Goal: Book appointment/travel/reservation

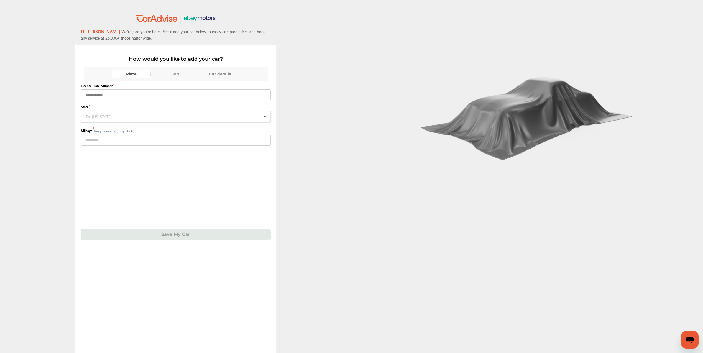
click at [111, 96] on input "text" at bounding box center [176, 95] width 190 height 11
click at [223, 72] on div "Car details" at bounding box center [220, 74] width 39 height 9
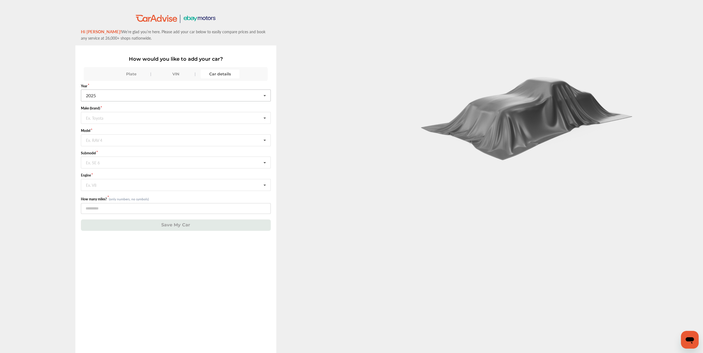
click at [115, 96] on input "text" at bounding box center [176, 95] width 189 height 11
click at [91, 125] on span "2018" at bounding box center [91, 127] width 10 height 6
click at [92, 117] on div "Ex. Toyota" at bounding box center [94, 117] width 17 height 3
type input "***"
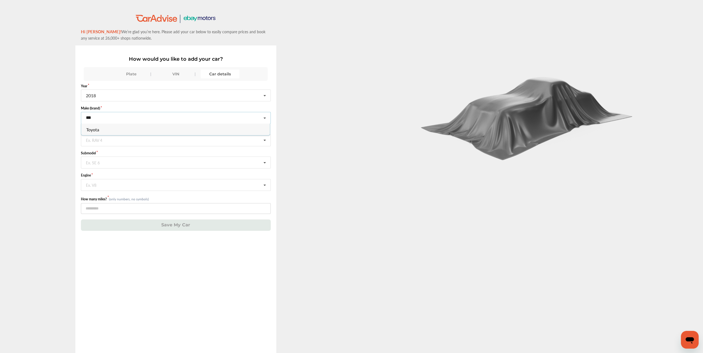
click at [102, 131] on div "Toyota" at bounding box center [175, 130] width 189 height 12
click at [96, 140] on div "Ex. RAV 4" at bounding box center [94, 139] width 16 height 3
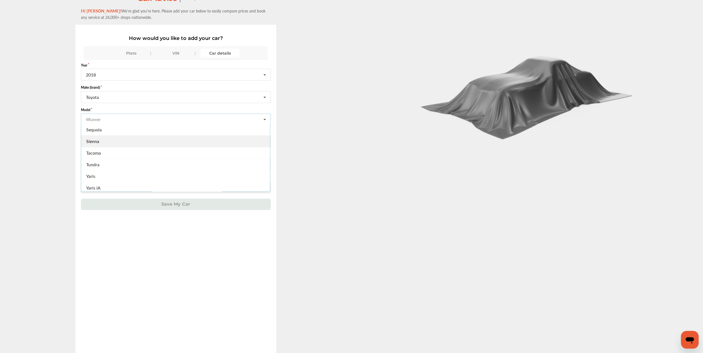
scroll to position [175, 0]
click at [97, 165] on span "Sequoia" at bounding box center [94, 167] width 16 height 6
click at [98, 140] on div "Ex. SE 6" at bounding box center [93, 141] width 14 height 3
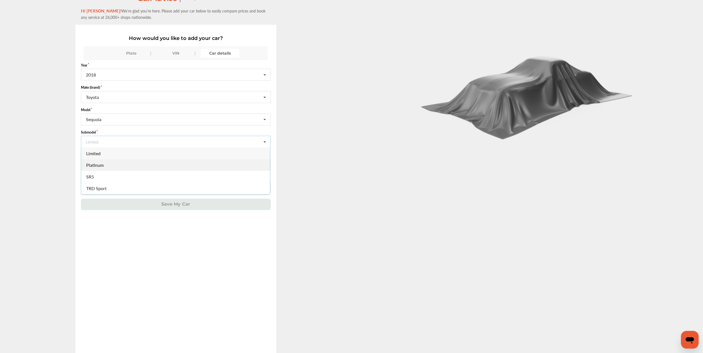
click at [95, 164] on span "Platinum" at bounding box center [94, 165] width 17 height 6
click at [95, 162] on div "Ex. V8" at bounding box center [91, 163] width 11 height 3
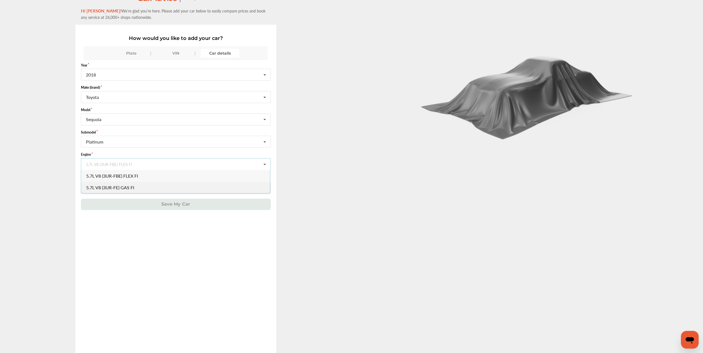
click at [101, 189] on span "5.7L V8 (3UR-FE) GAS FI" at bounding box center [110, 187] width 48 height 6
click at [95, 187] on input "number" at bounding box center [176, 187] width 190 height 11
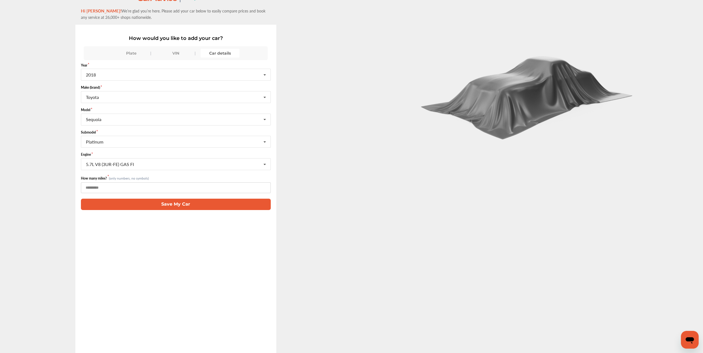
type input "******"
click at [173, 203] on button "Save My Car" at bounding box center [176, 204] width 190 height 11
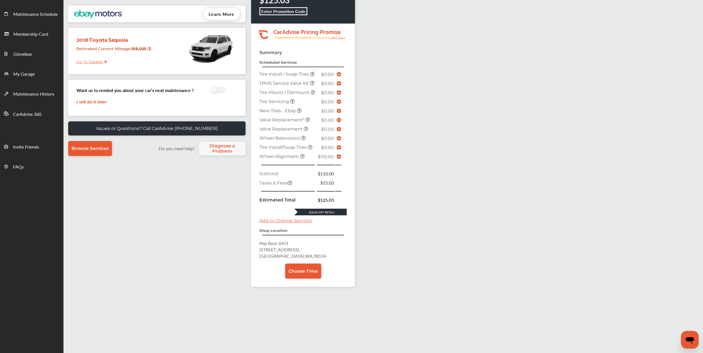
scroll to position [74, 0]
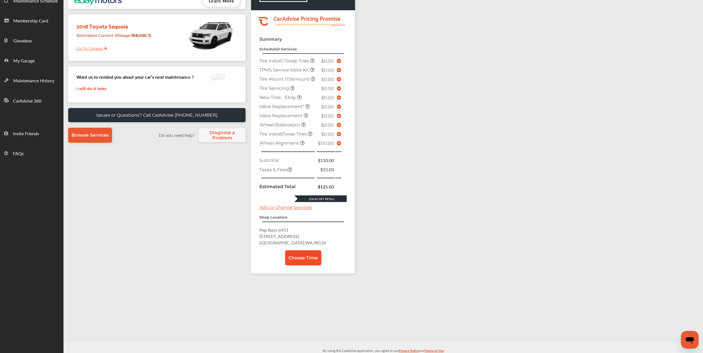
click at [306, 261] on span "Choose Time" at bounding box center [303, 257] width 29 height 5
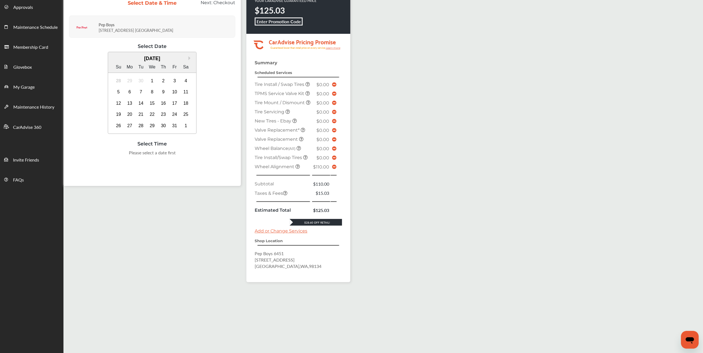
scroll to position [41, 0]
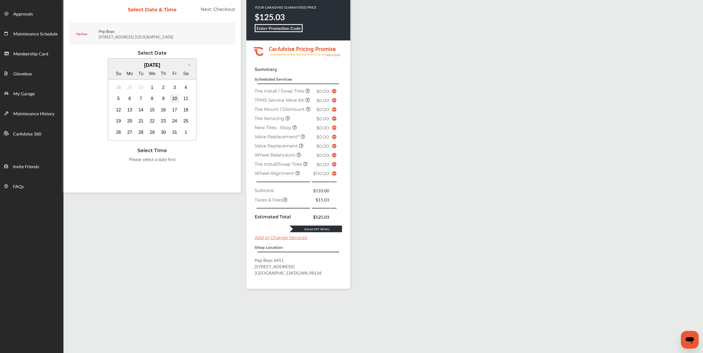
click at [177, 98] on div "10" at bounding box center [174, 98] width 9 height 9
click at [195, 161] on div "2:00 PM" at bounding box center [208, 161] width 26 height 10
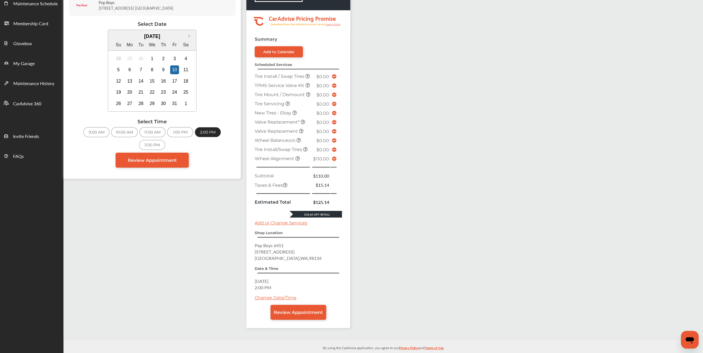
scroll to position [84, 0]
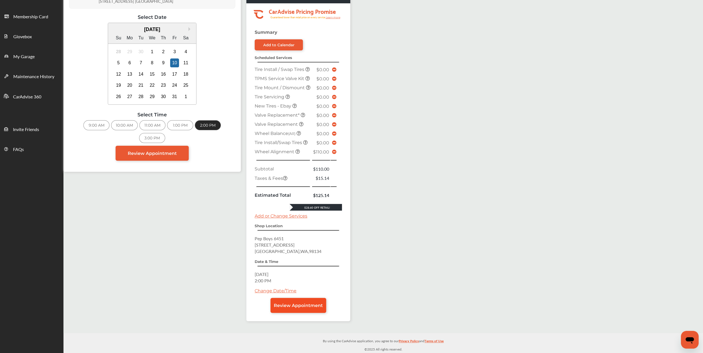
click at [295, 308] on span "Review Appointment" at bounding box center [298, 305] width 49 height 5
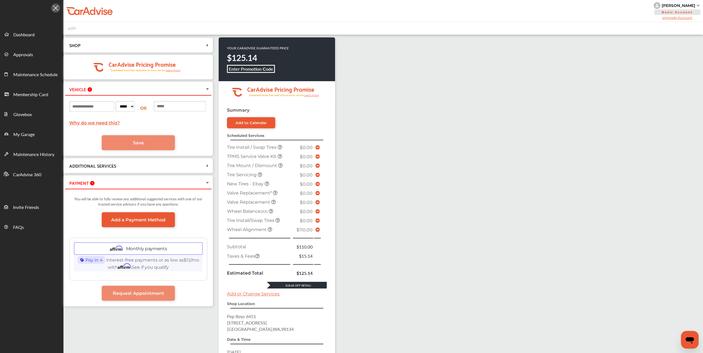
click at [100, 110] on input at bounding box center [91, 106] width 45 height 11
type input "*******"
select select "**"
click at [140, 141] on span "Save" at bounding box center [138, 142] width 11 height 5
select select
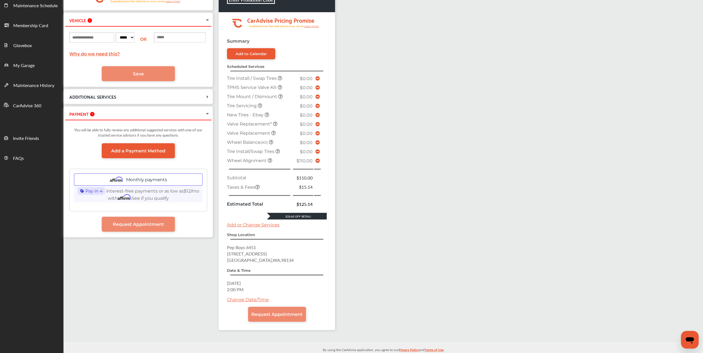
scroll to position [74, 0]
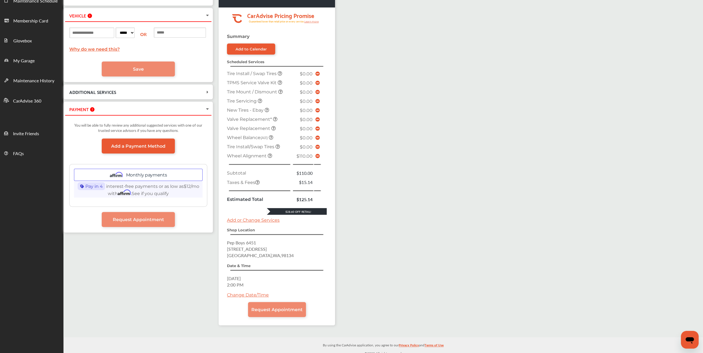
click at [210, 106] on icon at bounding box center [207, 109] width 4 height 6
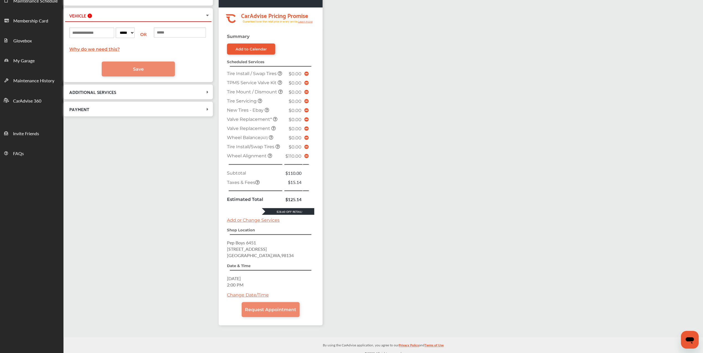
click at [210, 108] on icon at bounding box center [208, 109] width 6 height 4
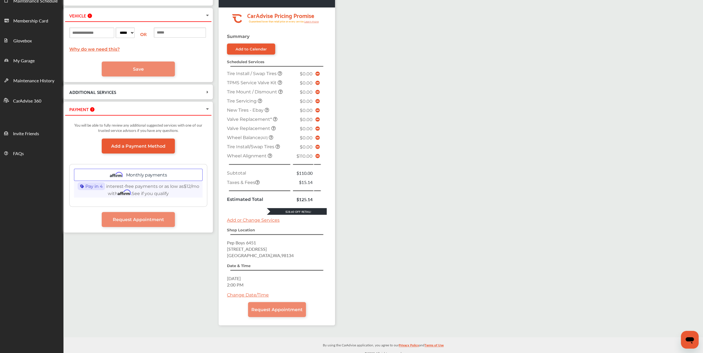
click at [210, 108] on icon at bounding box center [207, 109] width 4 height 6
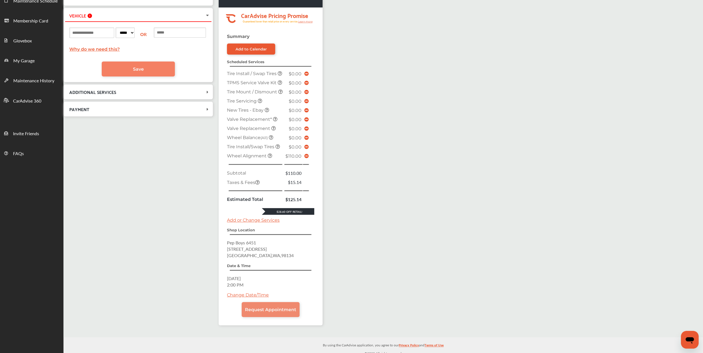
click at [164, 70] on link "Save" at bounding box center [138, 69] width 73 height 15
click at [260, 49] on div "Add to Calendar" at bounding box center [251, 49] width 31 height 4
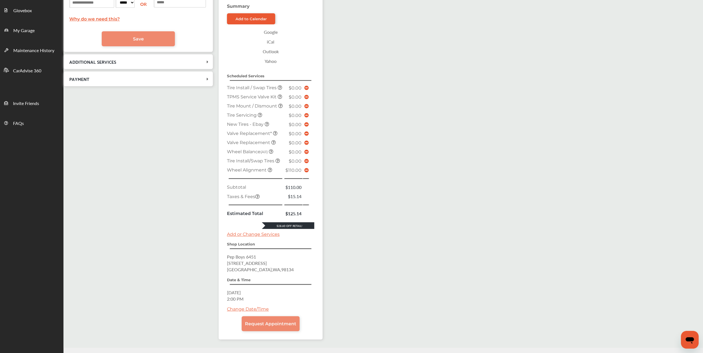
scroll to position [128, 0]
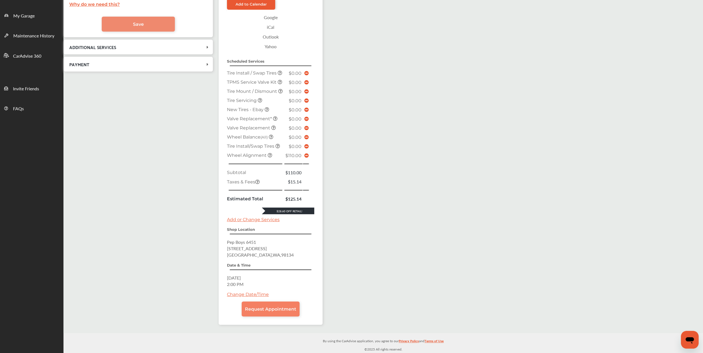
click at [272, 308] on span "Request Appointment" at bounding box center [270, 309] width 51 height 5
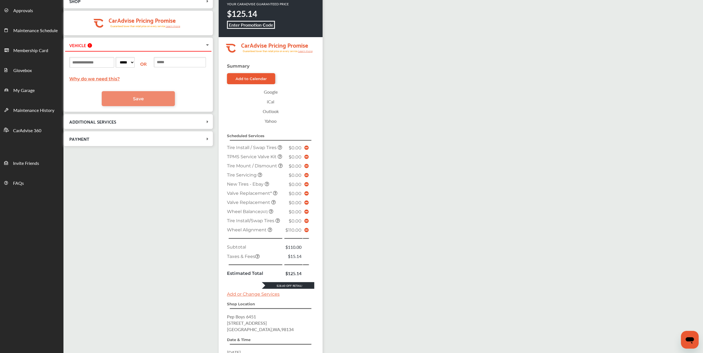
scroll to position [0, 0]
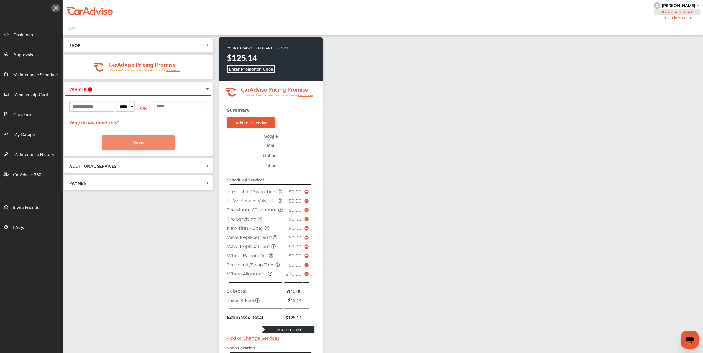
click at [210, 164] on icon at bounding box center [208, 166] width 6 height 4
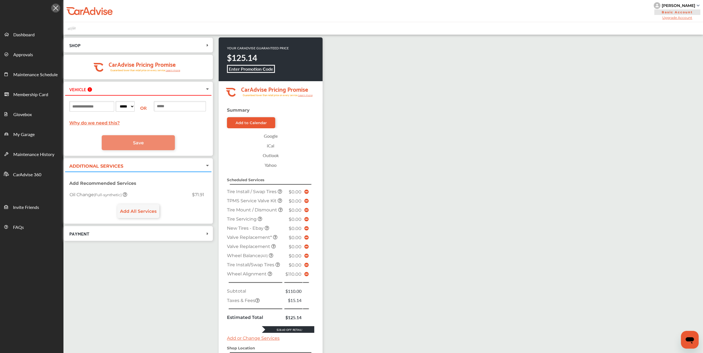
click at [210, 163] on icon at bounding box center [207, 166] width 4 height 6
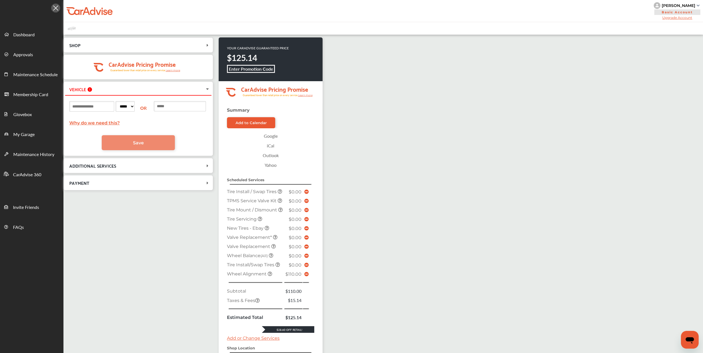
click at [210, 183] on icon at bounding box center [208, 183] width 6 height 4
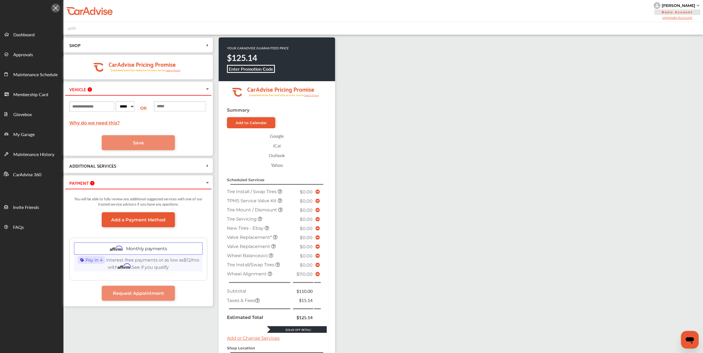
click at [210, 183] on icon at bounding box center [207, 183] width 4 height 6
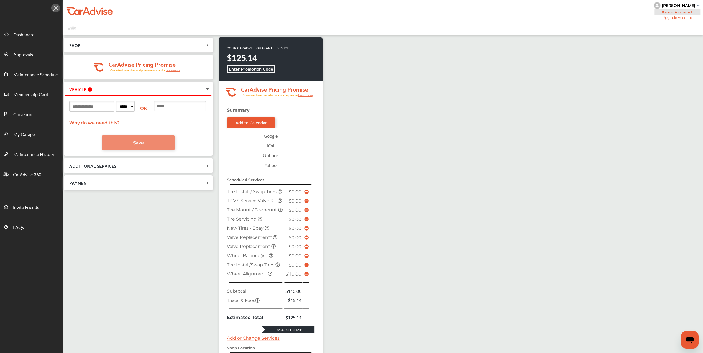
click at [111, 106] on input at bounding box center [91, 106] width 45 height 11
click at [107, 106] on input at bounding box center [91, 106] width 45 height 11
type input "*******"
click at [135, 106] on select "***** ** ** ** ** ** ** ** ** ** ** ** ** ** ** ** ** ** ** ** ** ** ** ** ** *…" at bounding box center [125, 106] width 19 height 11
select select "**"
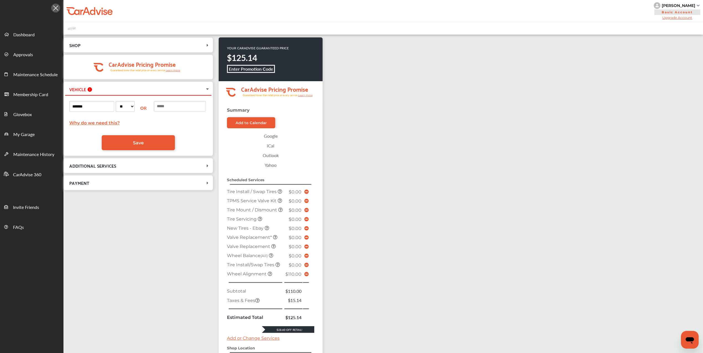
click at [135, 106] on select "***** ** ** ** ** ** ** ** ** ** ** ** ** ** ** ** ** ** ** ** ** ** ** ** ** *…" at bounding box center [125, 106] width 19 height 11
click at [144, 142] on span "Save" at bounding box center [138, 142] width 11 height 5
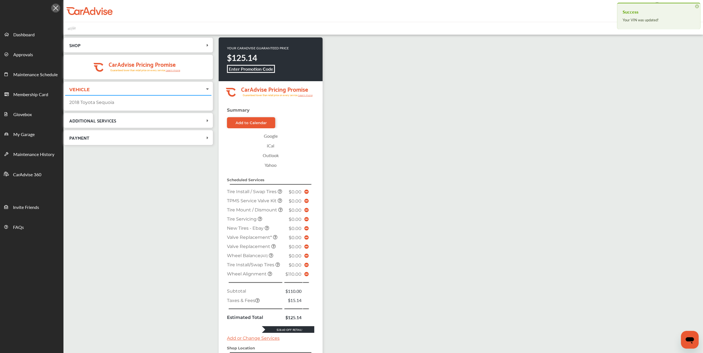
click at [144, 142] on div "PAYMENT" at bounding box center [138, 138] width 146 height 12
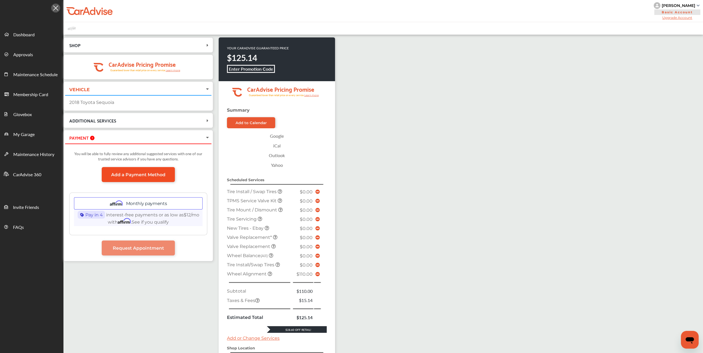
click at [144, 172] on span "Add a Payment Method" at bounding box center [138, 174] width 54 height 5
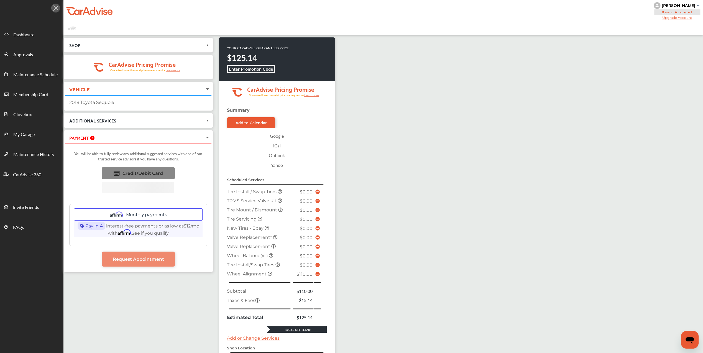
click at [123, 173] on span "Credit/Debit Card" at bounding box center [143, 173] width 40 height 5
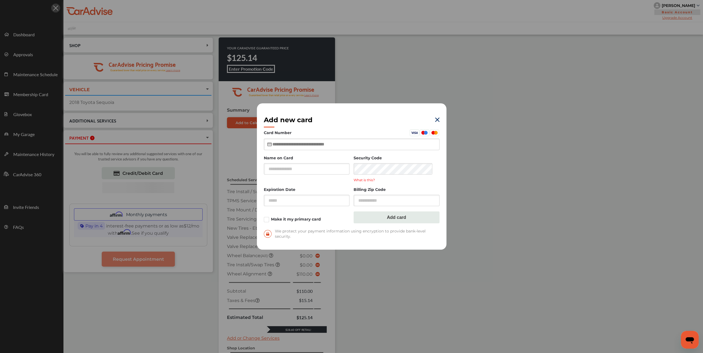
click at [296, 146] on input "text" at bounding box center [352, 144] width 176 height 11
type input "**********"
type input "*****"
type input "**********"
click at [375, 201] on input "text" at bounding box center [397, 200] width 86 height 11
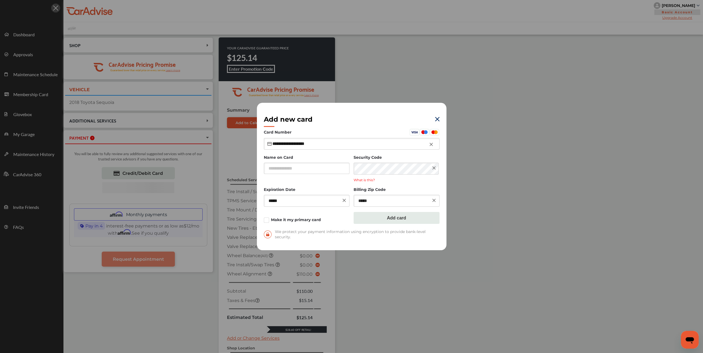
type input "*****"
click at [284, 168] on input "text" at bounding box center [307, 168] width 86 height 11
type input "**********"
click at [397, 220] on button "Add card" at bounding box center [397, 218] width 86 height 12
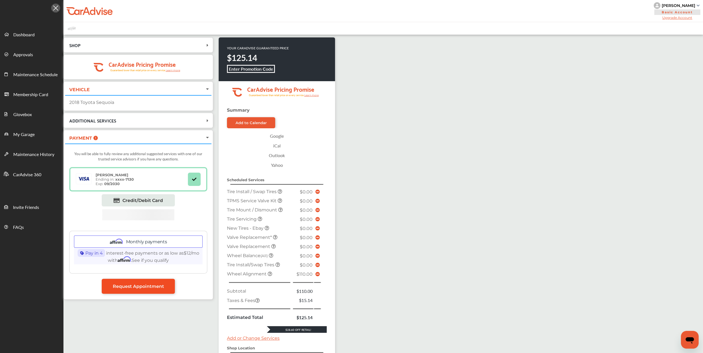
click at [159, 285] on span "Request Appointment" at bounding box center [138, 286] width 51 height 5
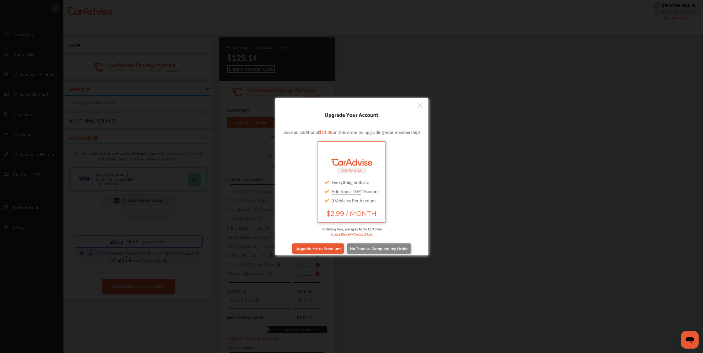
click at [394, 249] on span "No Thanks, Complete my Order" at bounding box center [379, 248] width 58 height 4
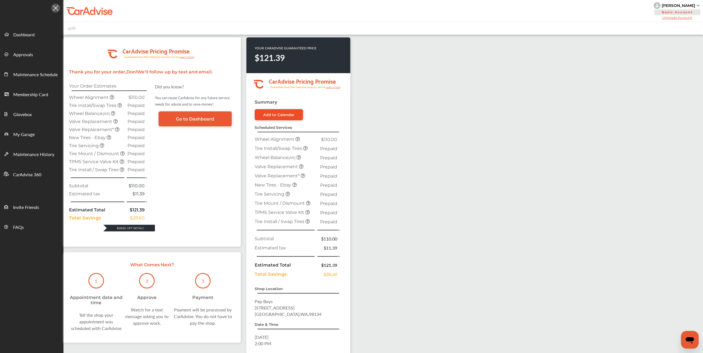
click at [292, 115] on div "Add to Calendar" at bounding box center [278, 115] width 31 height 4
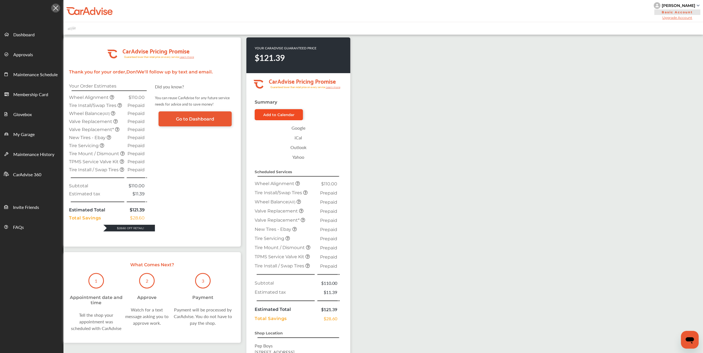
click at [284, 114] on div "Add to Calendar" at bounding box center [278, 115] width 31 height 4
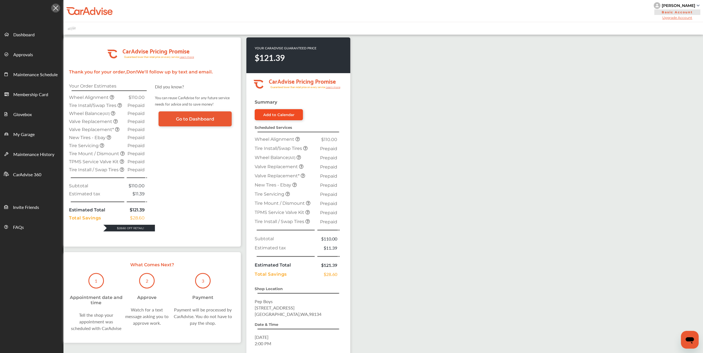
click at [284, 114] on div "Add to Calendar" at bounding box center [278, 115] width 31 height 4
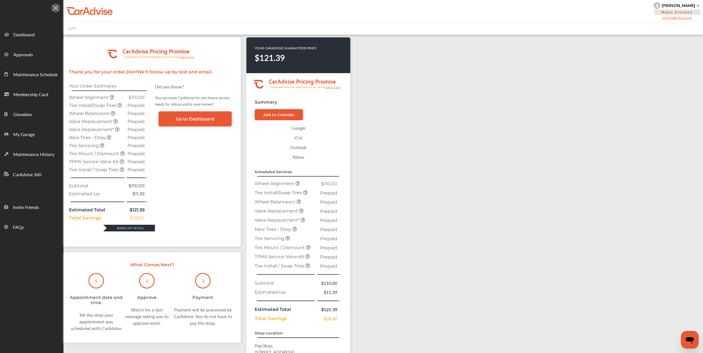
click at [300, 146] on link "Outlook" at bounding box center [299, 148] width 82 height 10
